Goal: Task Accomplishment & Management: Complete application form

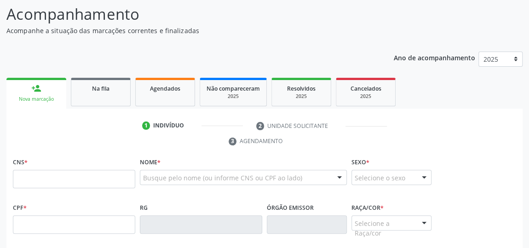
scroll to position [83, 0]
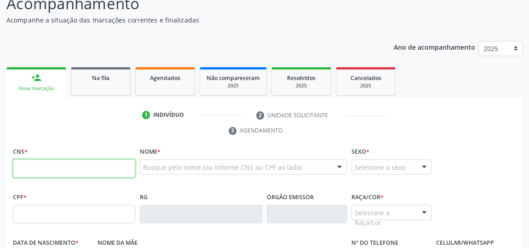
click at [102, 159] on input "text" at bounding box center [74, 168] width 122 height 18
type input "702 8071 0142 4868"
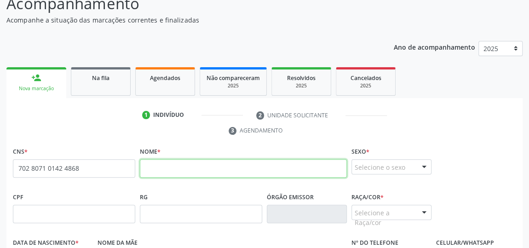
click at [167, 163] on input "text" at bounding box center [243, 168] width 207 height 18
type input "r"
type input "[PERSON_NAME]"
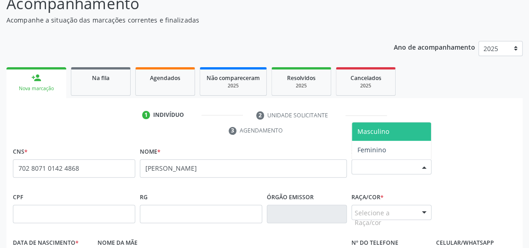
click at [426, 165] on div at bounding box center [424, 167] width 14 height 16
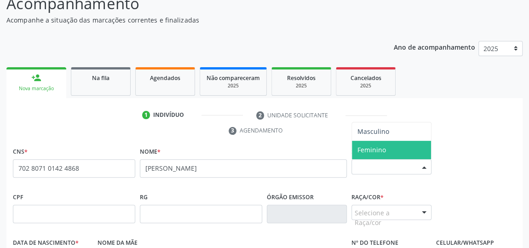
click at [404, 152] on span "Feminino" at bounding box center [391, 150] width 79 height 18
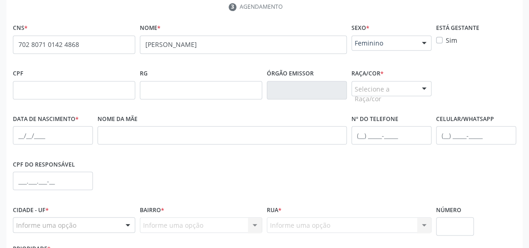
scroll to position [209, 0]
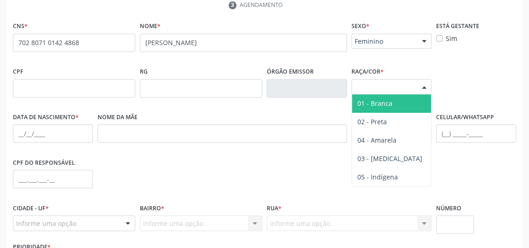
click at [423, 87] on div at bounding box center [424, 88] width 14 height 16
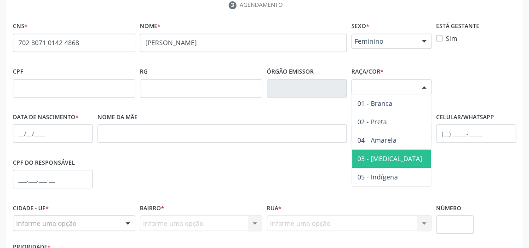
click at [378, 151] on span "03 - [MEDICAL_DATA]" at bounding box center [391, 158] width 79 height 18
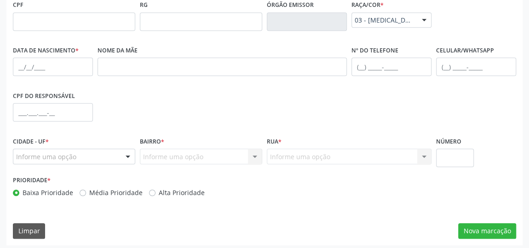
scroll to position [278, 0]
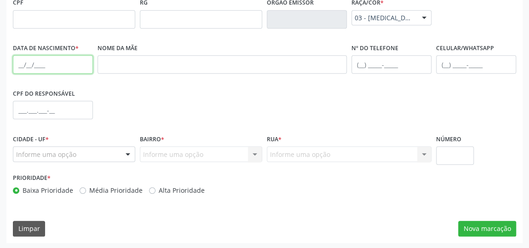
click at [27, 57] on input "text" at bounding box center [53, 64] width 80 height 18
type input "[DATE]"
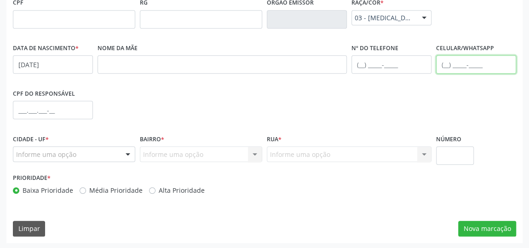
click at [444, 60] on input "text" at bounding box center [476, 64] width 80 height 18
type input "[PHONE_NUMBER]"
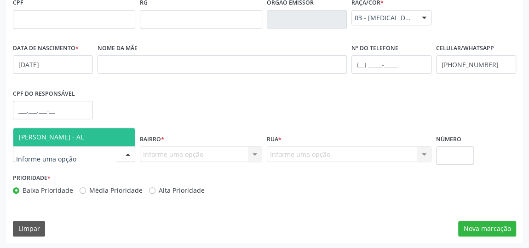
click at [128, 153] on div at bounding box center [128, 155] width 14 height 16
click at [78, 136] on span "[PERSON_NAME] - AL" at bounding box center [51, 136] width 65 height 9
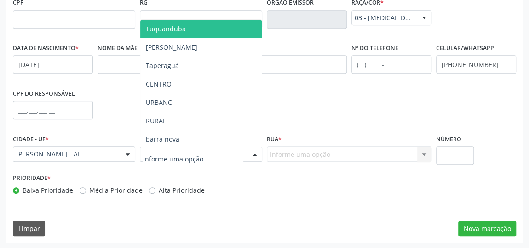
click at [253, 153] on div at bounding box center [255, 155] width 14 height 16
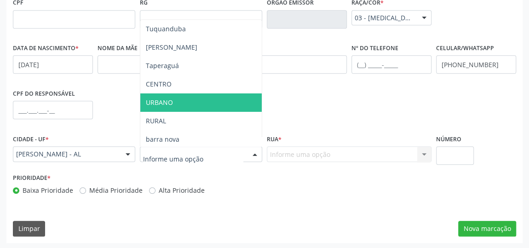
click at [167, 102] on span "URBANO" at bounding box center [159, 102] width 27 height 9
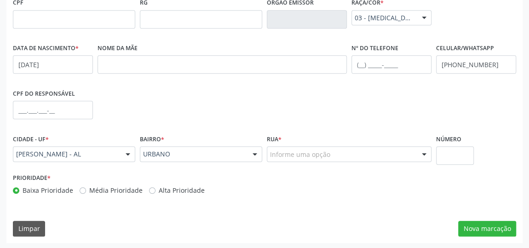
click at [423, 156] on div at bounding box center [424, 155] width 14 height 16
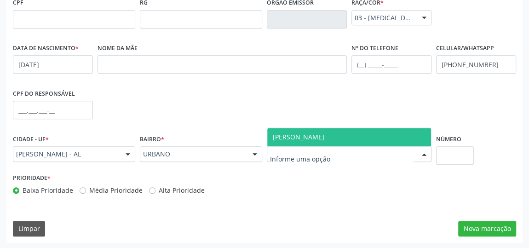
click at [377, 139] on span "[PERSON_NAME]" at bounding box center [349, 137] width 164 height 18
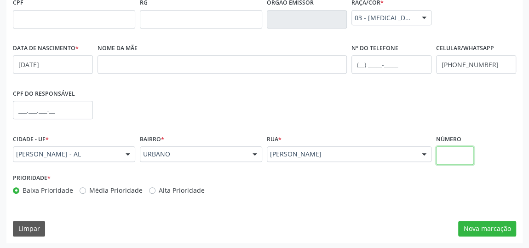
click at [442, 154] on input "text" at bounding box center [455, 155] width 38 height 18
type input "03"
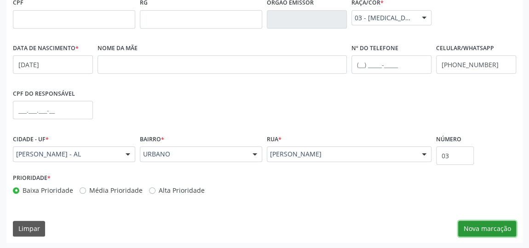
click at [498, 224] on button "Nova marcação" at bounding box center [487, 229] width 58 height 16
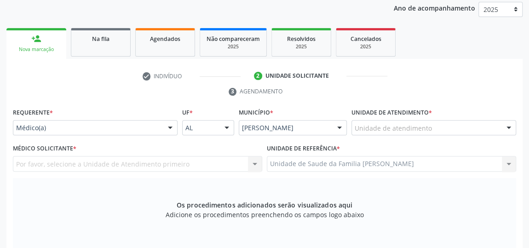
scroll to position [110, 0]
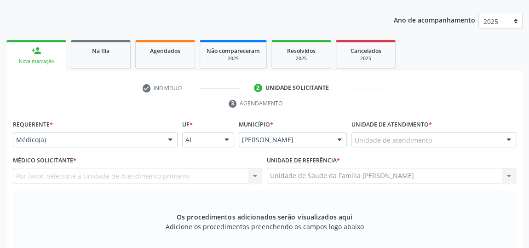
click at [512, 136] on div at bounding box center [508, 140] width 14 height 16
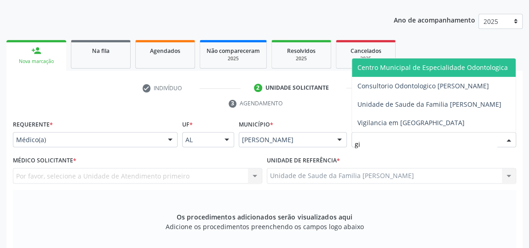
type input "gis"
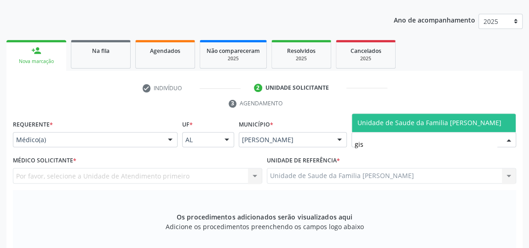
click at [445, 119] on span "Unidade de Saude da Familia [PERSON_NAME]" at bounding box center [429, 122] width 144 height 9
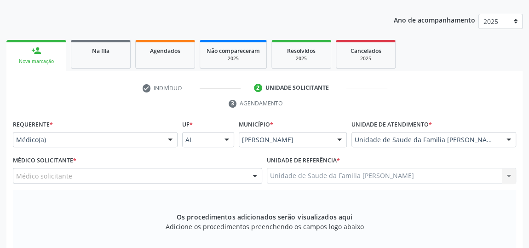
click at [256, 172] on div at bounding box center [255, 176] width 14 height 16
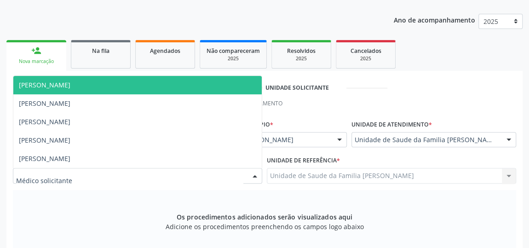
click at [115, 76] on span "[PERSON_NAME]" at bounding box center [137, 85] width 248 height 18
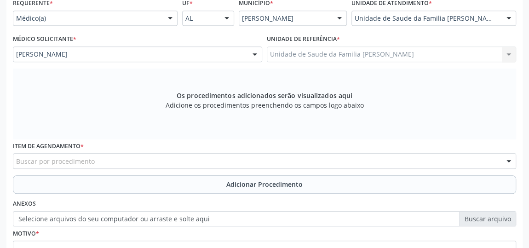
scroll to position [236, 0]
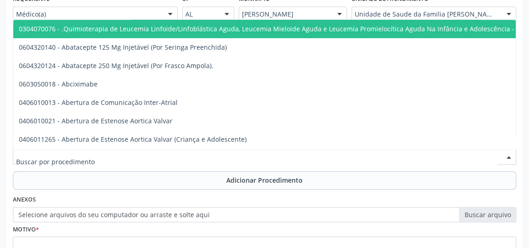
click at [234, 156] on div at bounding box center [264, 157] width 503 height 16
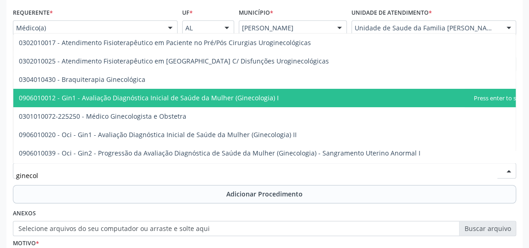
scroll to position [193, 0]
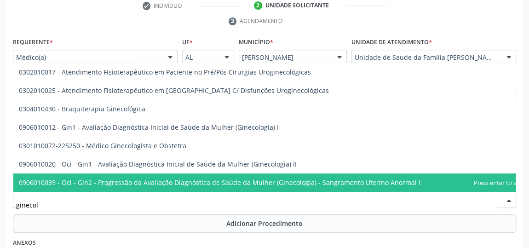
drag, startPoint x: 82, startPoint y: 207, endPoint x: 99, endPoint y: 190, distance: 23.7
click at [83, 207] on input "ginecol" at bounding box center [256, 204] width 481 height 18
type input "g"
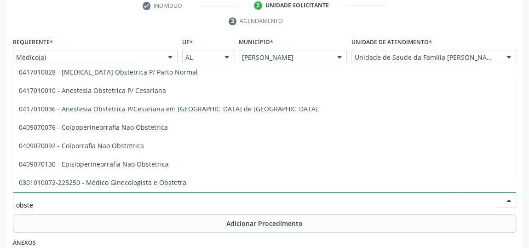
type input "obstet"
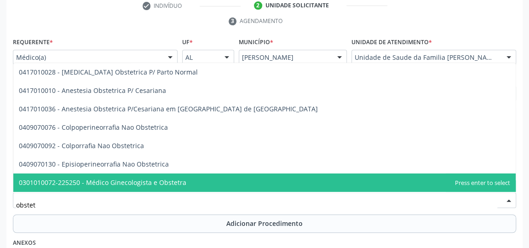
click at [97, 183] on span "0301010072-225250 - Médico Ginecologista e Obstetra" at bounding box center [102, 182] width 167 height 9
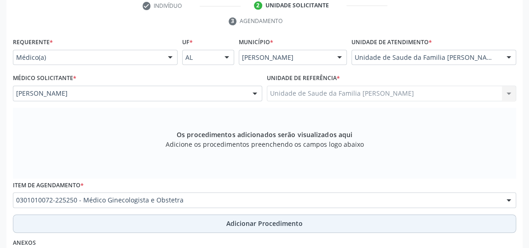
click at [242, 219] on span "Adicionar Procedimento" at bounding box center [264, 223] width 76 height 10
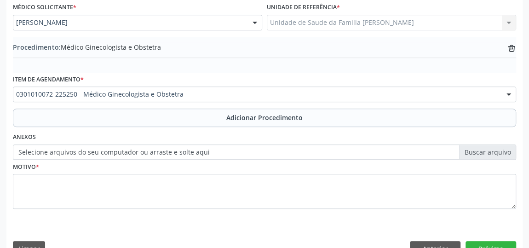
scroll to position [276, 0]
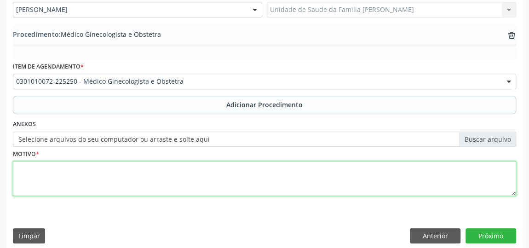
click at [128, 175] on textarea at bounding box center [264, 178] width 503 height 35
click at [23, 167] on textarea "avaliacao apos realizacao de exames." at bounding box center [264, 178] width 503 height 35
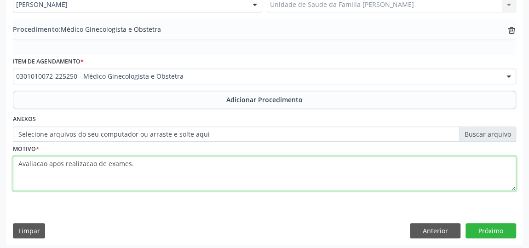
scroll to position [283, 0]
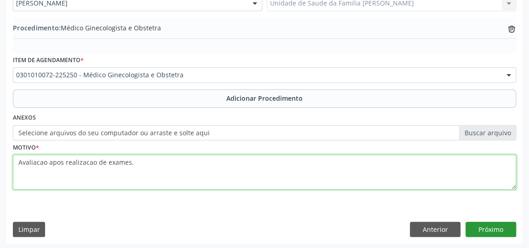
type textarea "Avaliacao apos realizacao de exames."
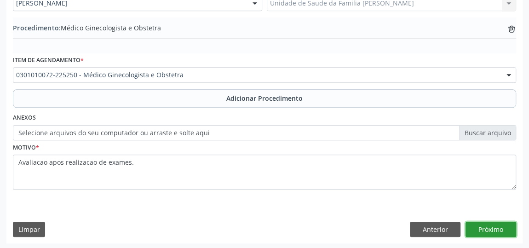
click at [483, 224] on button "Próximo" at bounding box center [490, 230] width 51 height 16
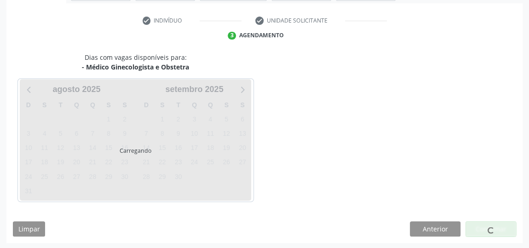
scroll to position [205, 0]
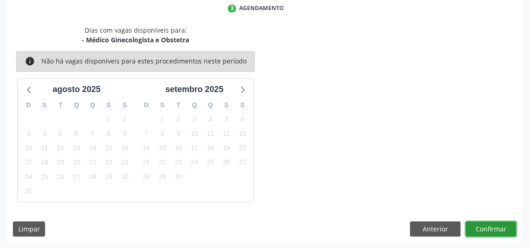
click at [490, 231] on button "Confirmar" at bounding box center [490, 229] width 51 height 16
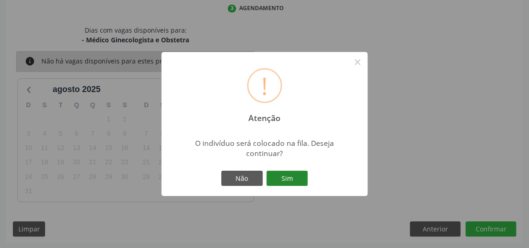
click at [297, 177] on button "Sim" at bounding box center [286, 179] width 41 height 16
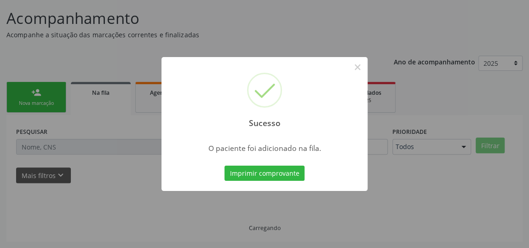
scroll to position [68, 0]
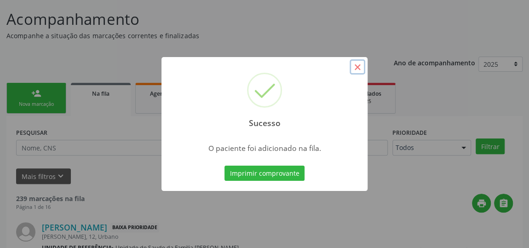
click at [357, 68] on button "×" at bounding box center [357, 67] width 16 height 16
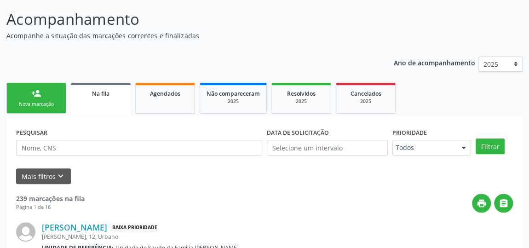
click at [32, 94] on div "person_add" at bounding box center [36, 93] width 10 height 10
